Goal: Task Accomplishment & Management: Manage account settings

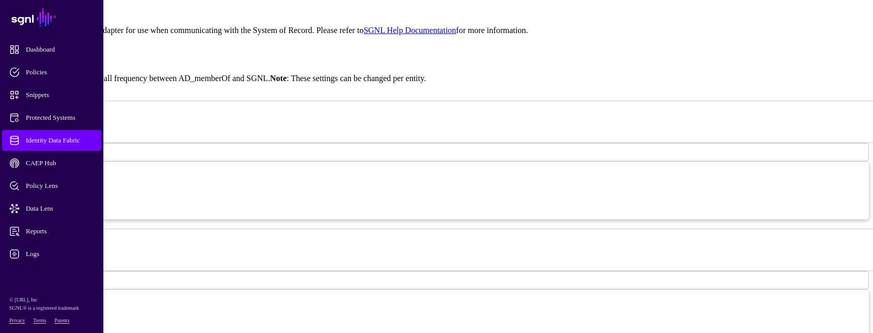
scroll to position [1137, 0]
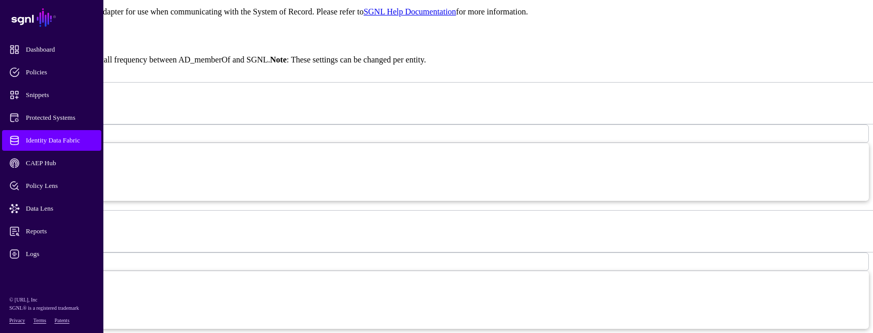
click at [27, 129] on span "Hours" at bounding box center [19, 133] width 17 height 9
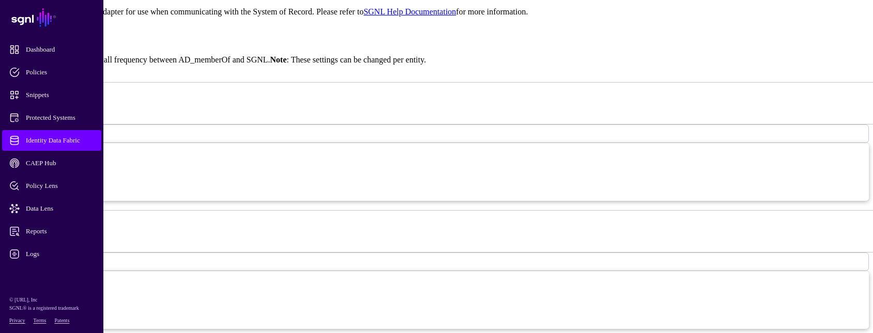
click at [33, 257] on span "Seconds" at bounding box center [22, 261] width 22 height 9
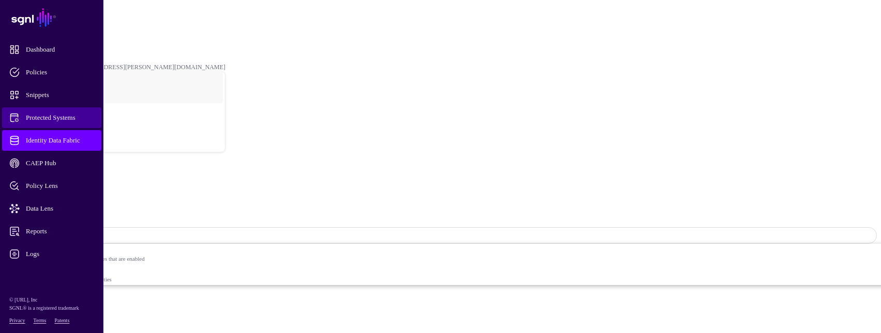
click at [56, 121] on span "Protected Systems" at bounding box center [59, 118] width 101 height 10
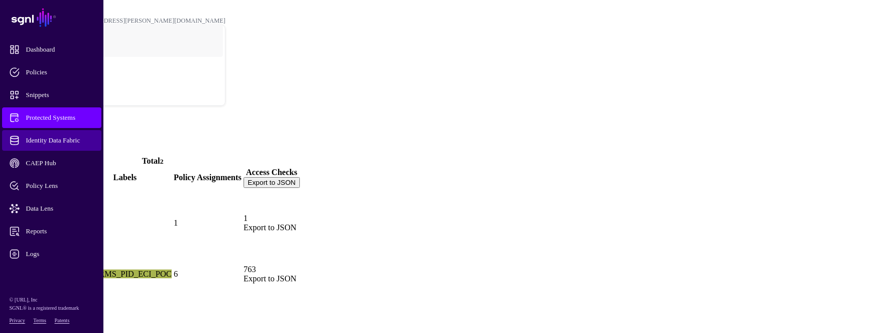
click at [64, 143] on span "Identity Data Fabric" at bounding box center [59, 140] width 101 height 10
